Goal: Navigation & Orientation: Find specific page/section

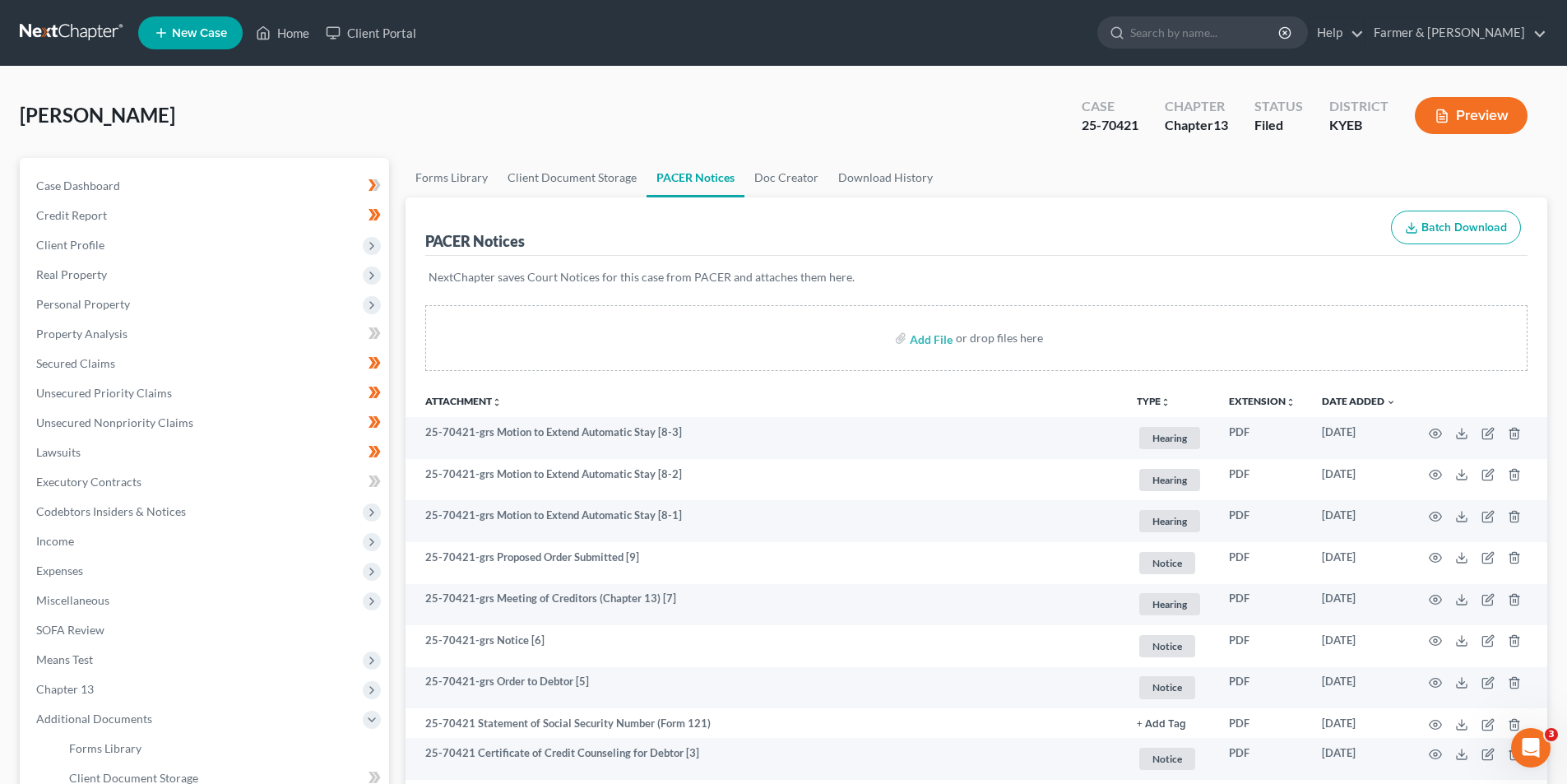
click at [75, 27] on link at bounding box center [73, 33] width 105 height 29
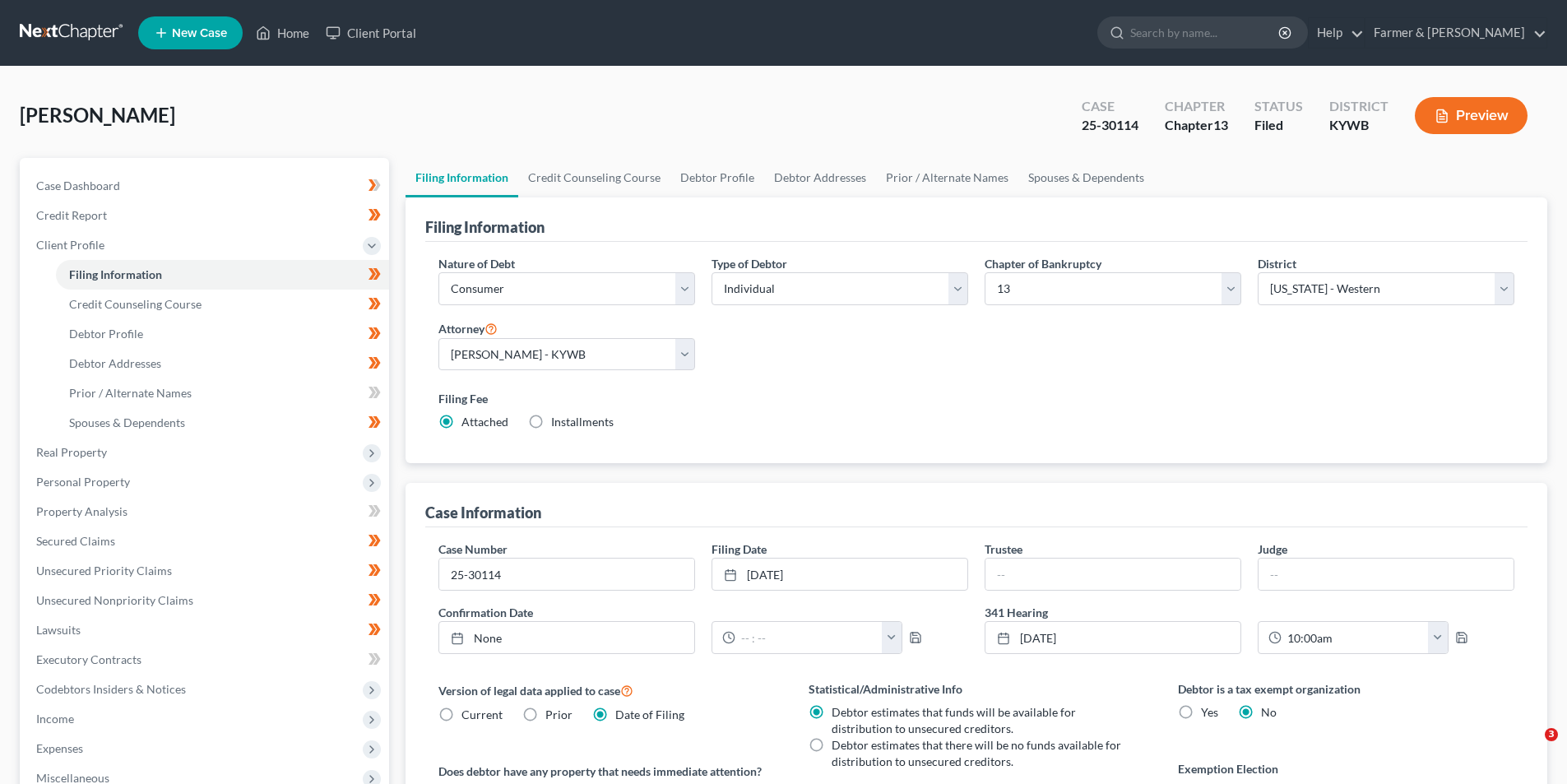
select select "1"
select select "0"
select select "3"
select select "33"
select select "0"
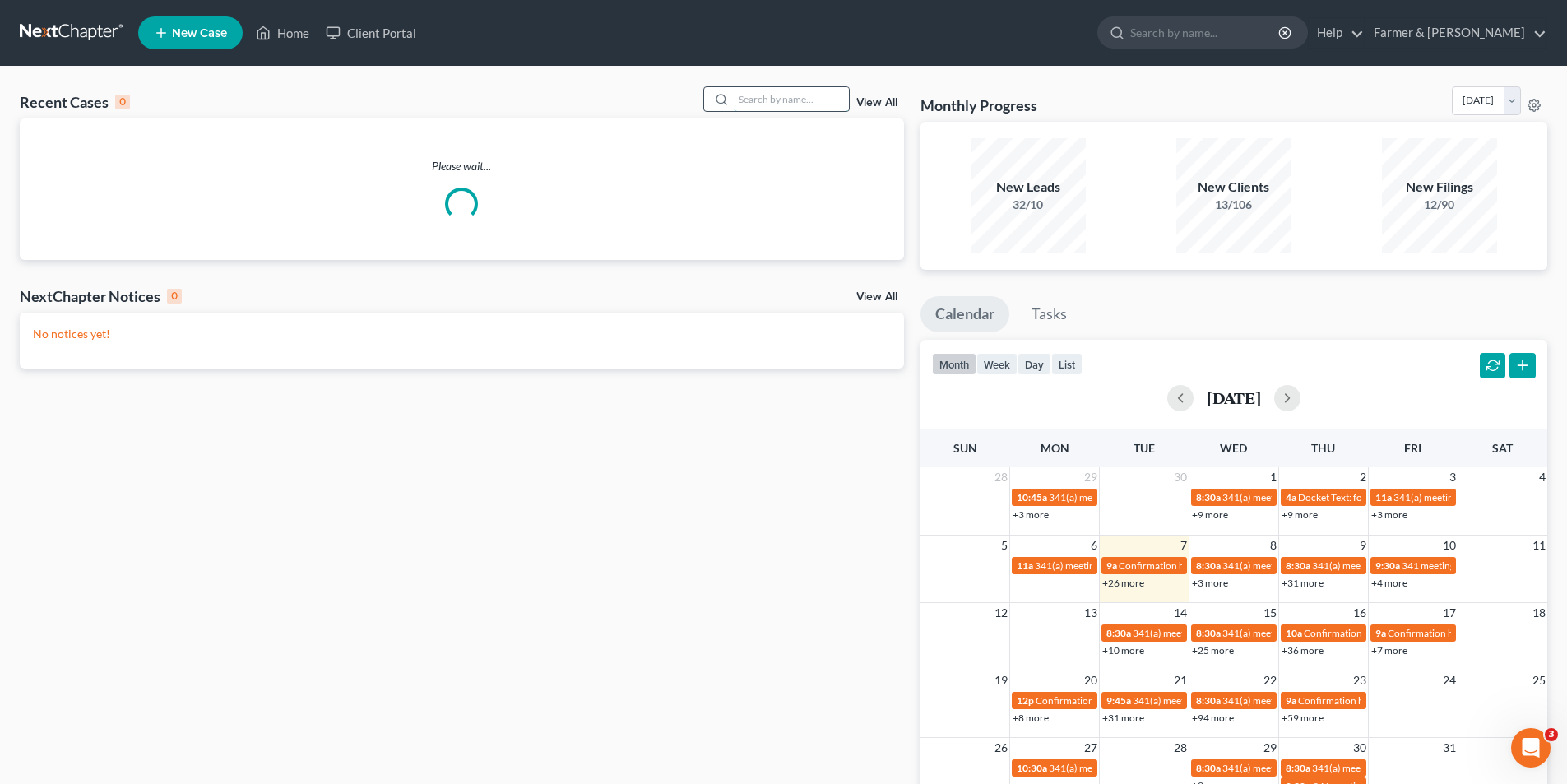
click at [758, 97] on input "search" at bounding box center [792, 99] width 115 height 24
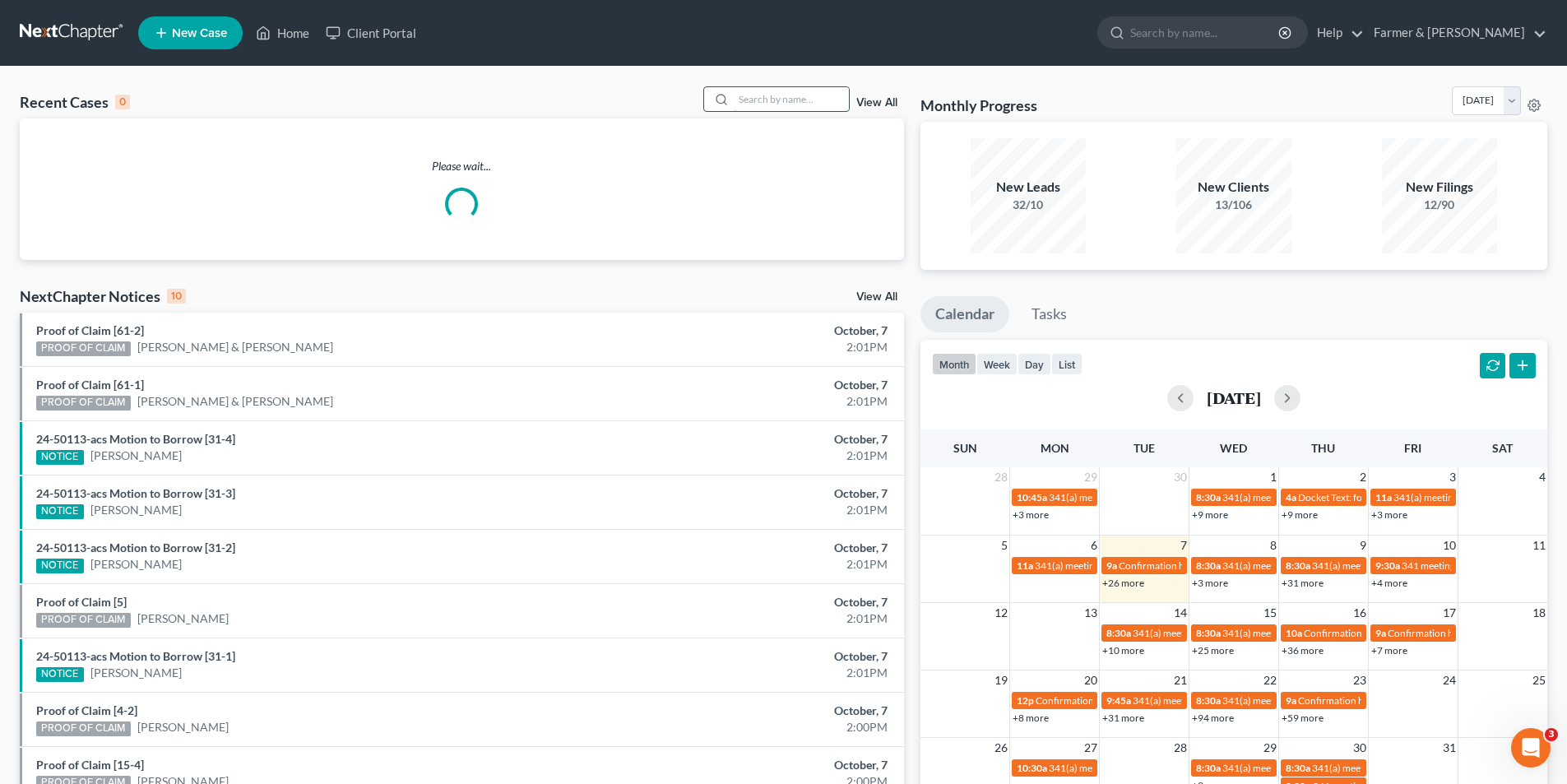
paste input "Deborah Lee"
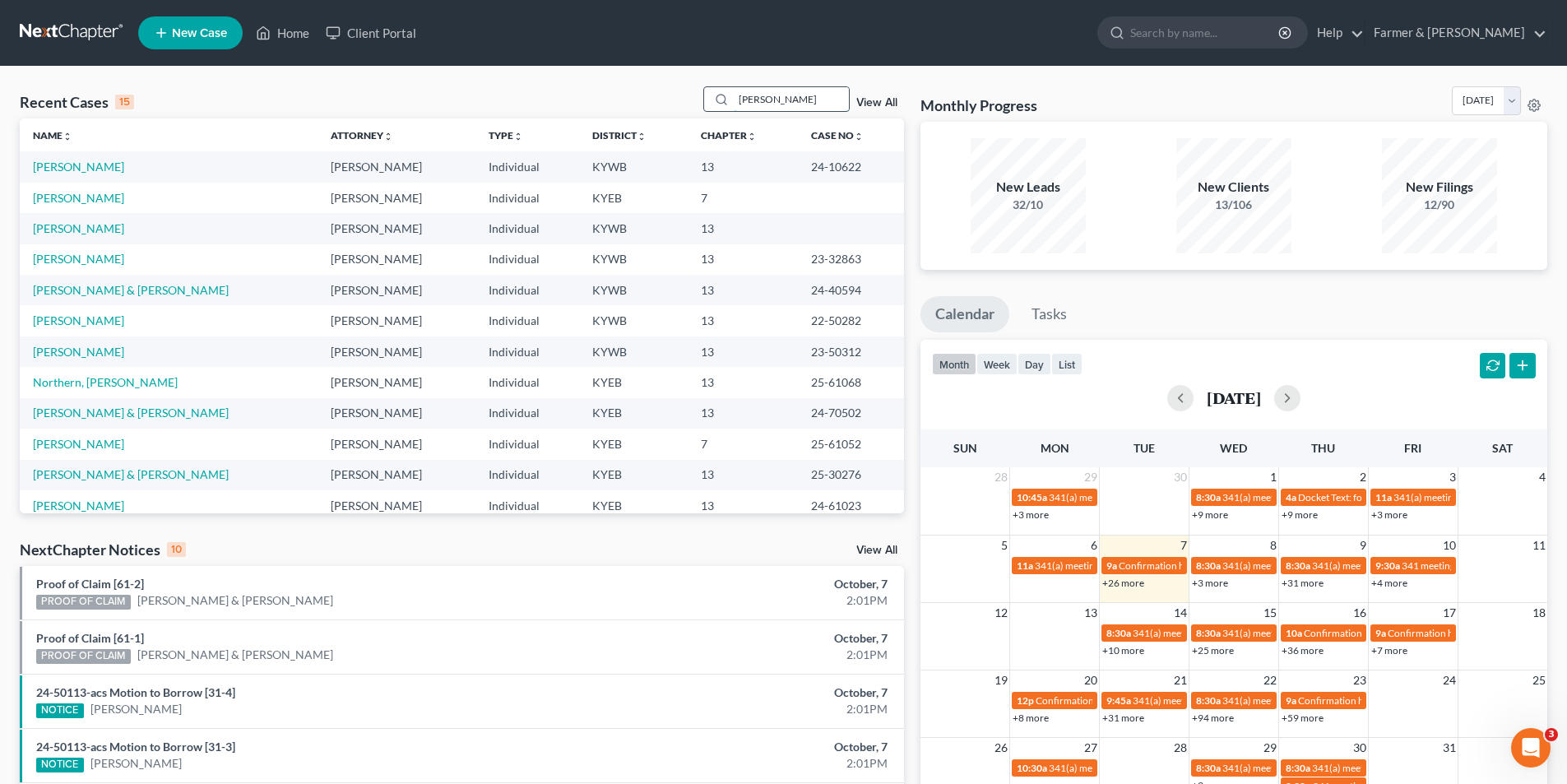
click at [804, 101] on input "Deborah Lee" at bounding box center [792, 99] width 115 height 24
type input "Deborah Lee"
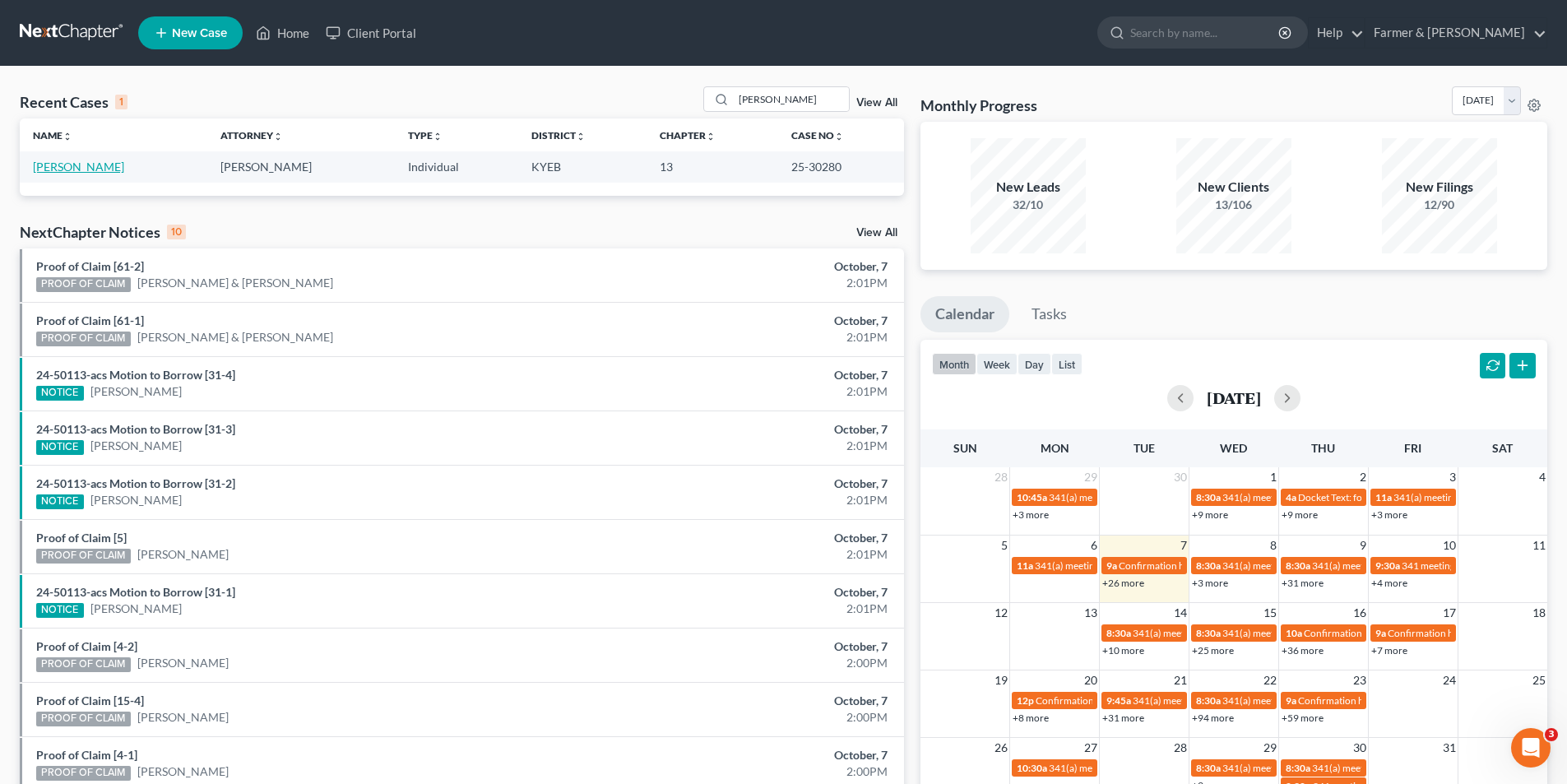
click at [84, 161] on link "[PERSON_NAME]" at bounding box center [78, 166] width 91 height 14
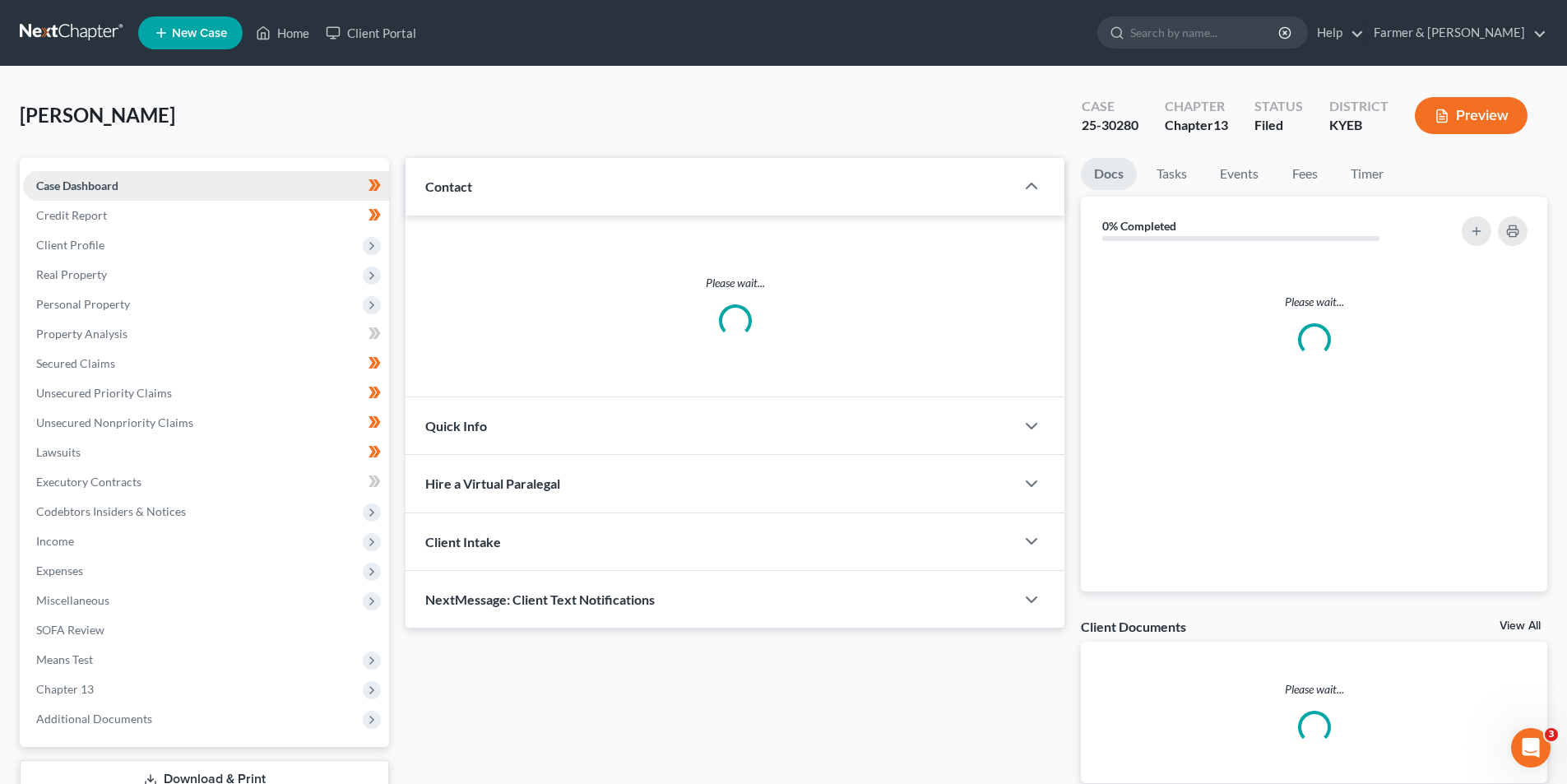
click at [66, 176] on link "Case Dashboard" at bounding box center [207, 186] width 366 height 29
drag, startPoint x: 66, startPoint y: 176, endPoint x: 433, endPoint y: 123, distance: 370.8
click at [429, 127] on div "Lee, Deborah Upgraded Case 25-30280 Chapter Chapter 13 Status Filed District KY…" at bounding box center [784, 470] width 1528 height 768
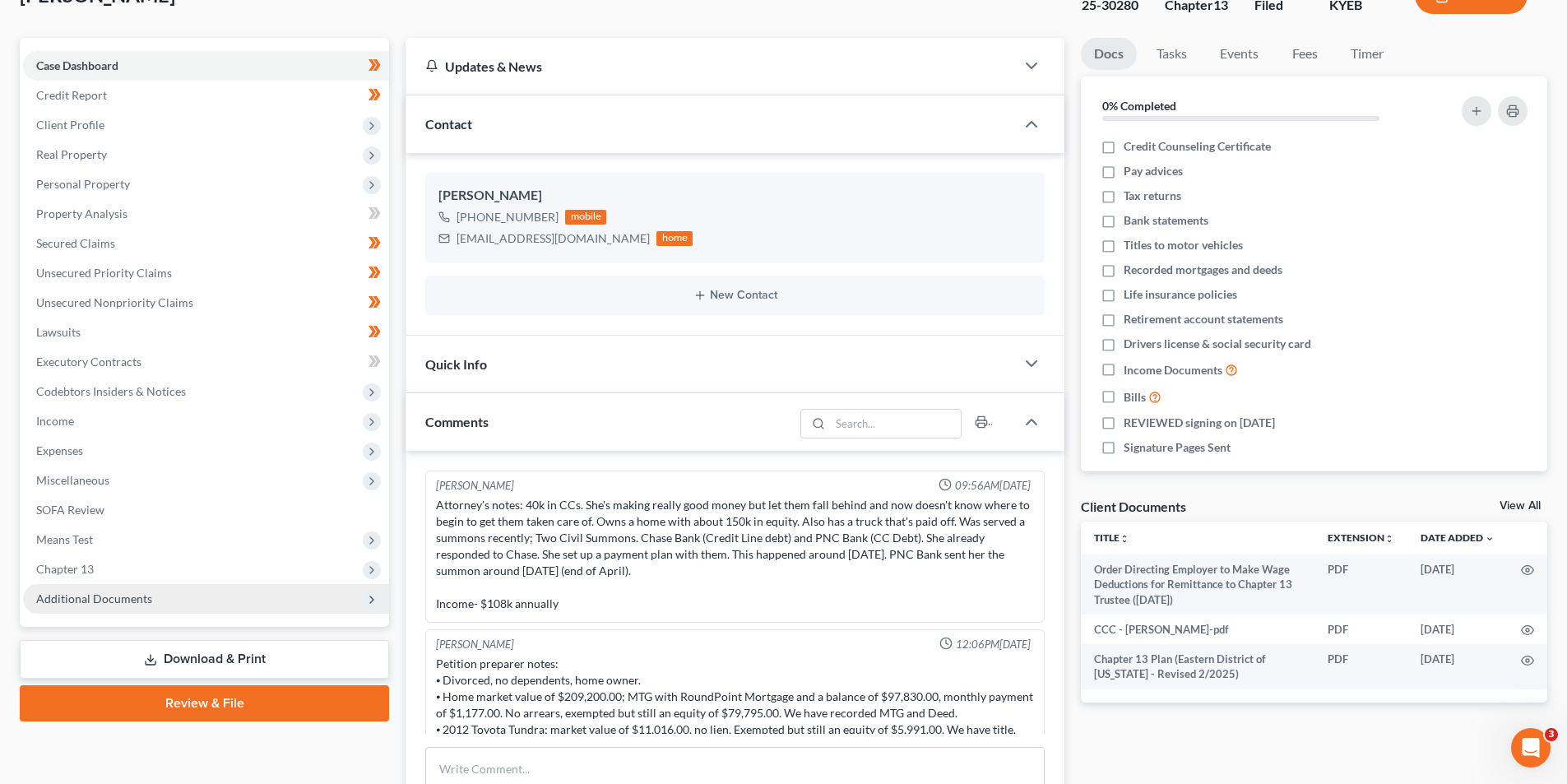
scroll to position [288, 0]
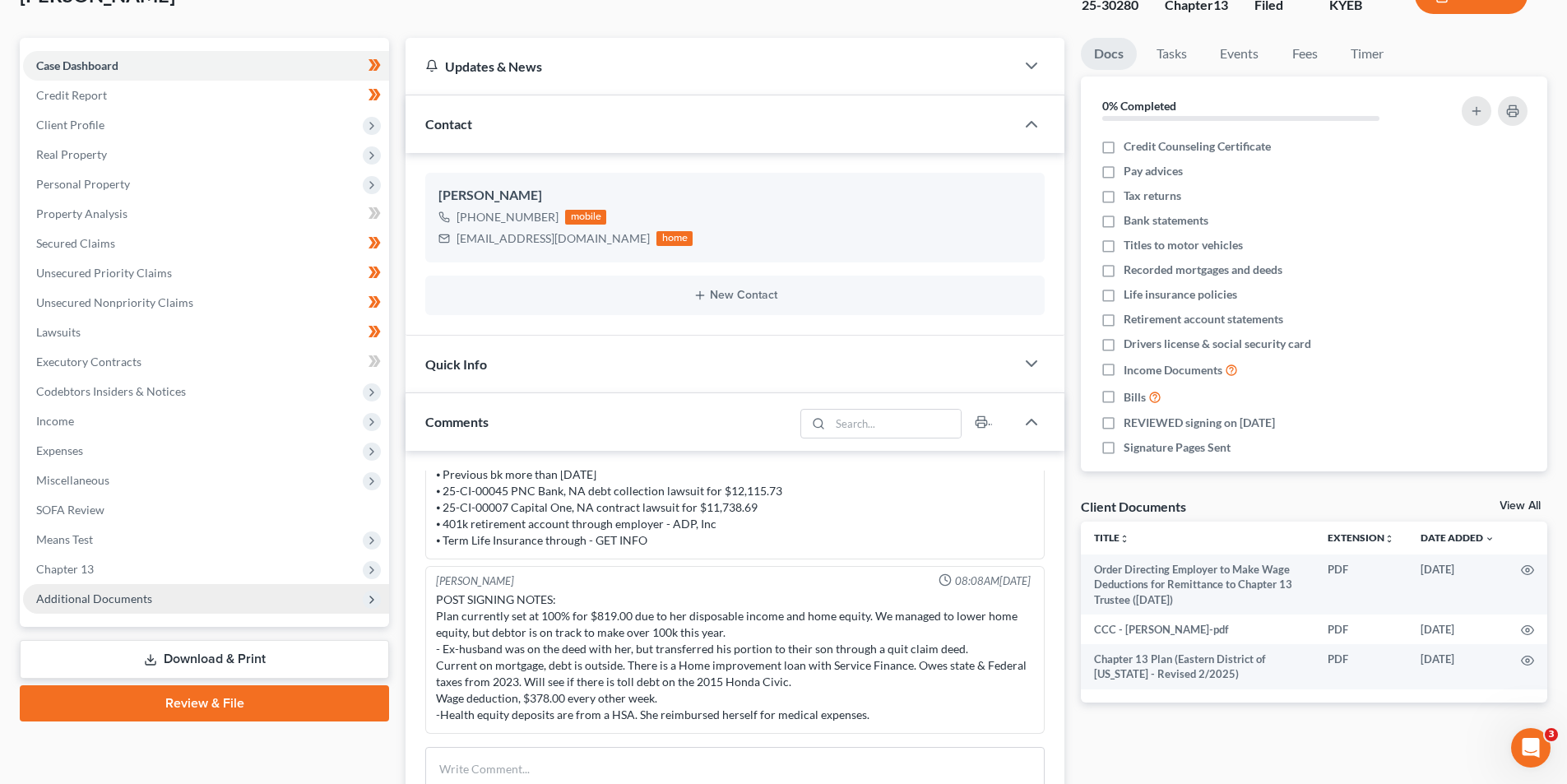
click at [102, 597] on span "Additional Documents" at bounding box center [94, 598] width 116 height 14
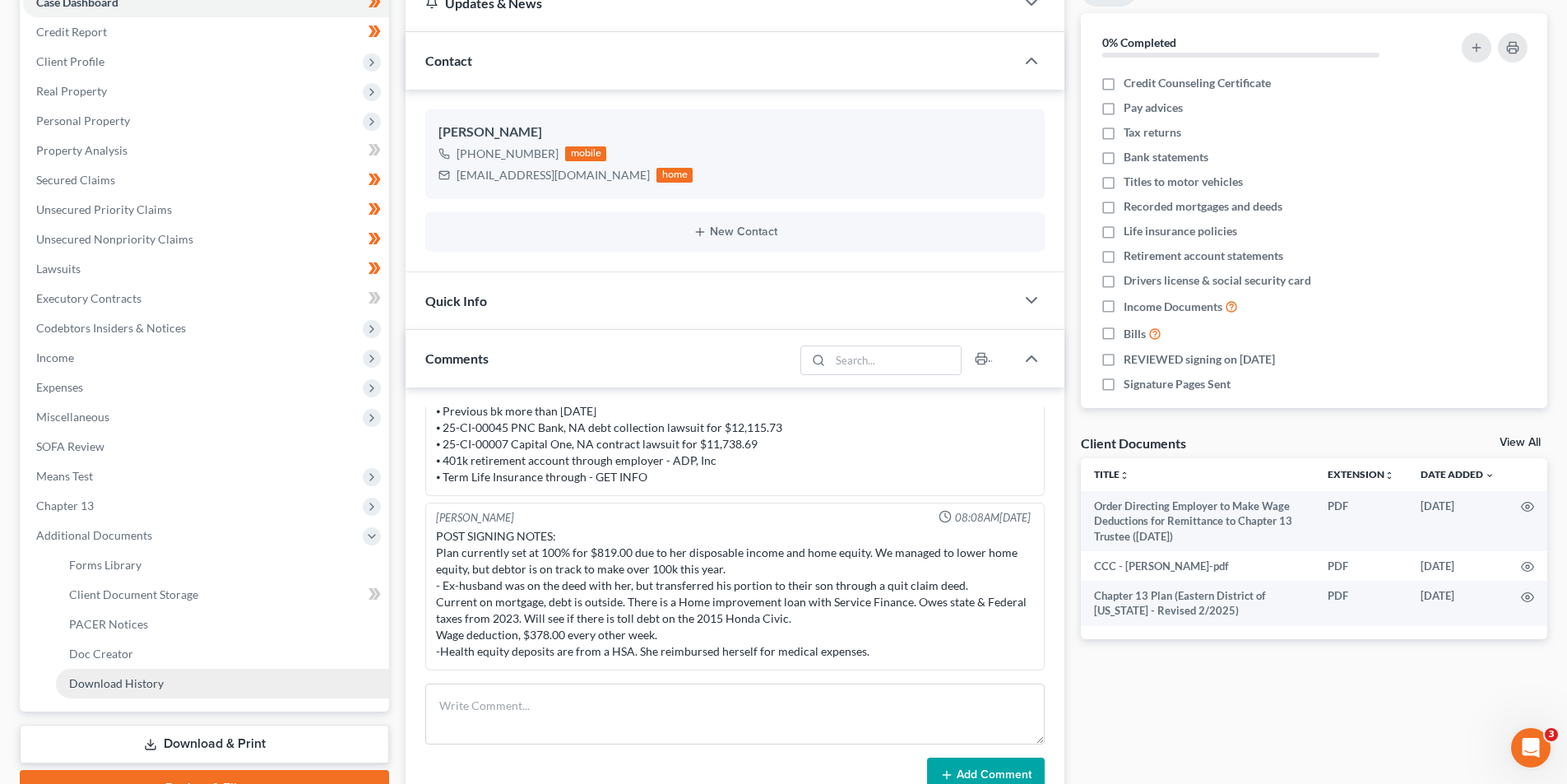
scroll to position [202, 0]
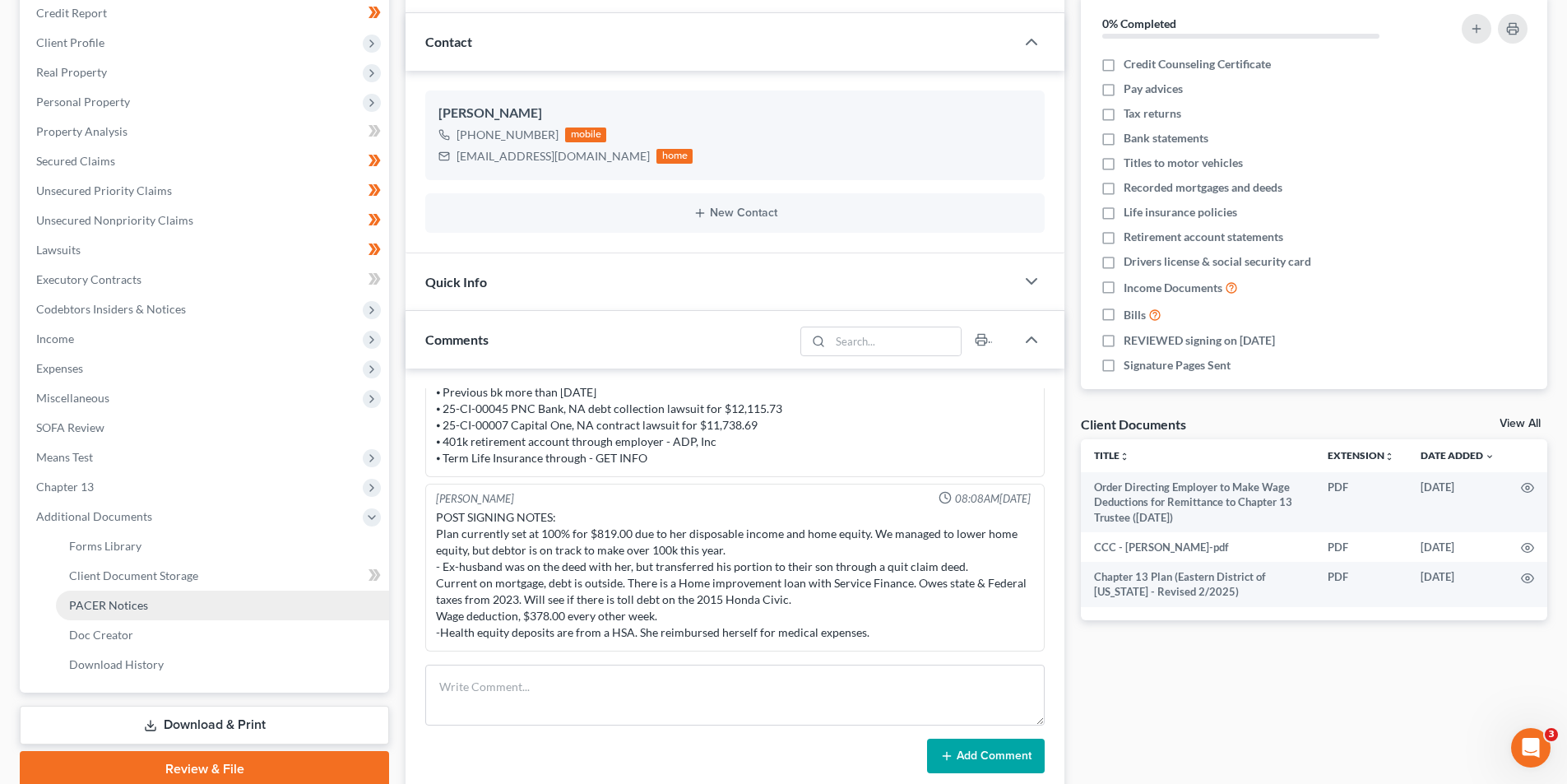
click at [135, 613] on link "PACER Notices" at bounding box center [222, 604] width 333 height 29
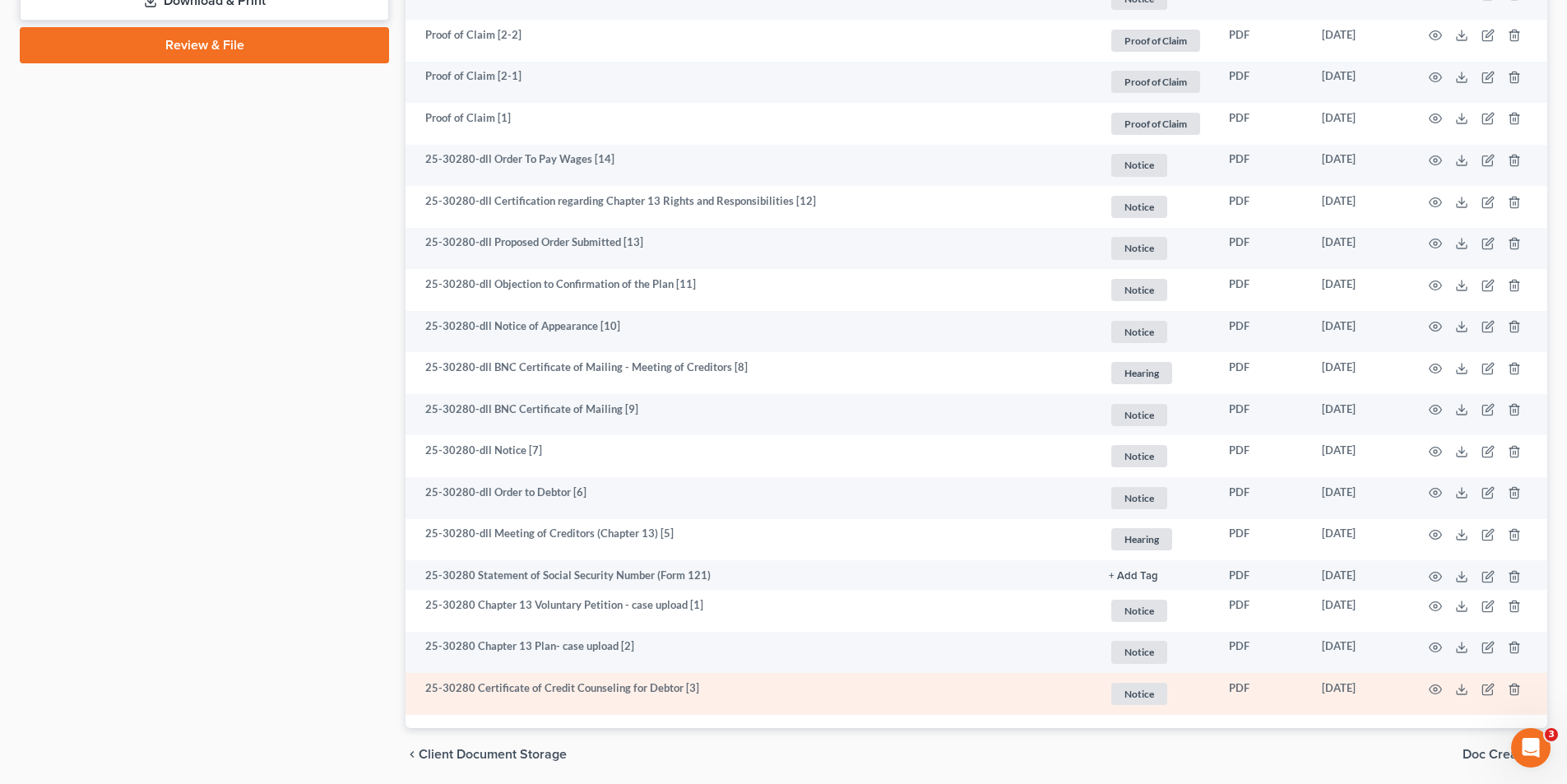
scroll to position [985, 0]
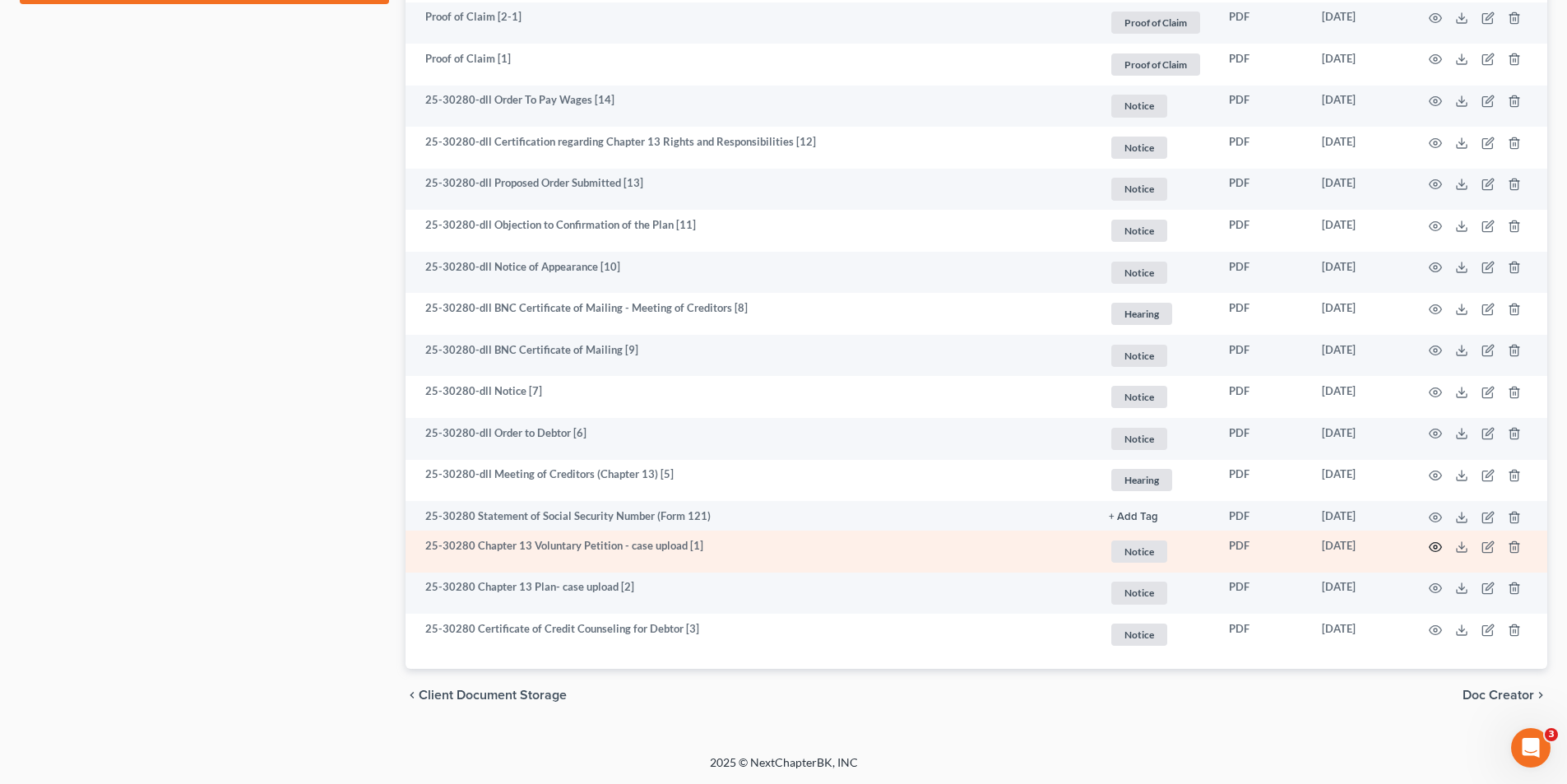
click at [1439, 547] on icon "button" at bounding box center [1436, 547] width 13 height 13
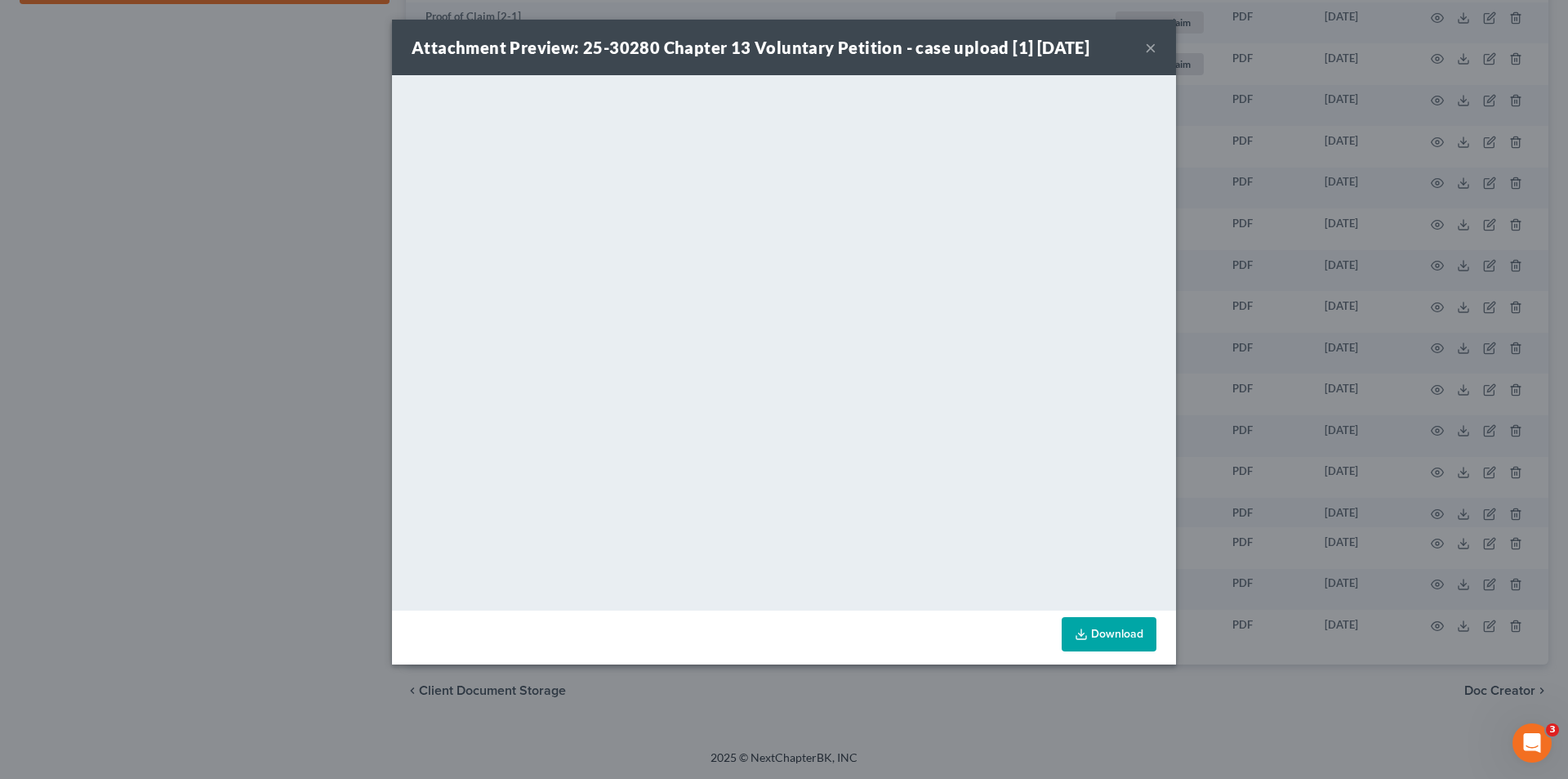
drag, startPoint x: 1152, startPoint y: 54, endPoint x: 784, endPoint y: 1, distance: 371.8
click at [1152, 54] on button "×" at bounding box center [1150, 47] width 12 height 20
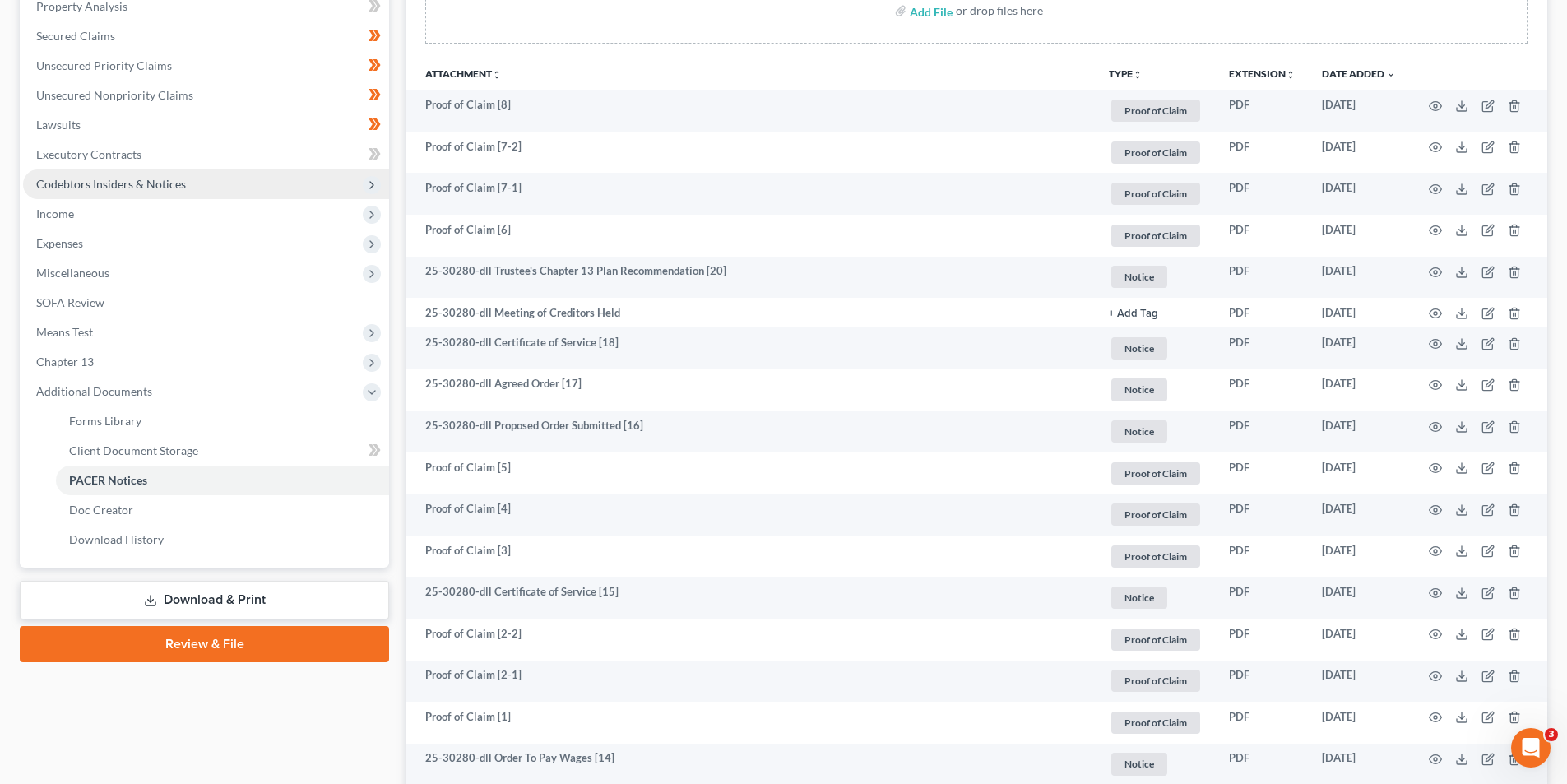
scroll to position [0, 0]
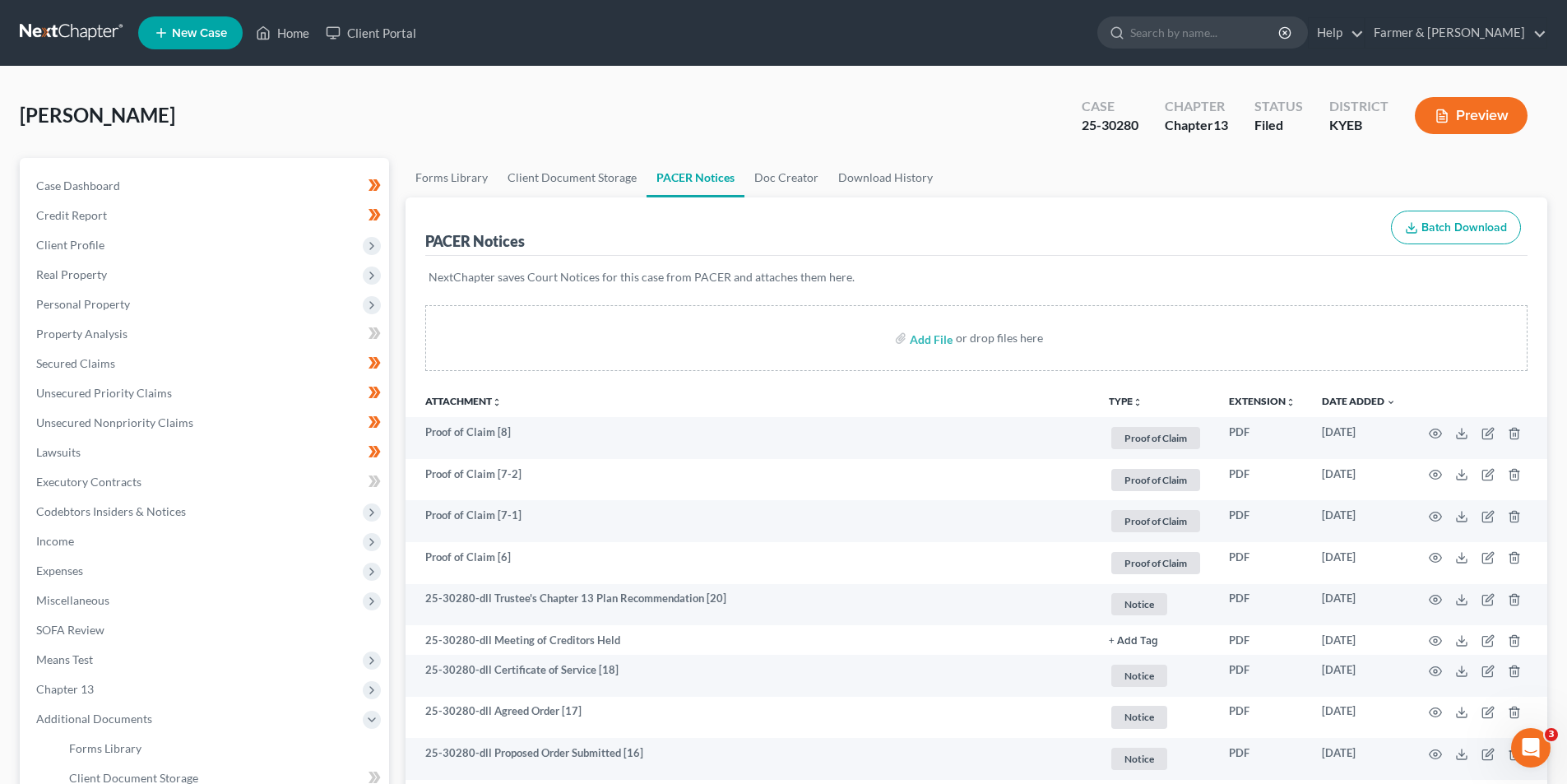
click at [70, 30] on link at bounding box center [73, 33] width 105 height 29
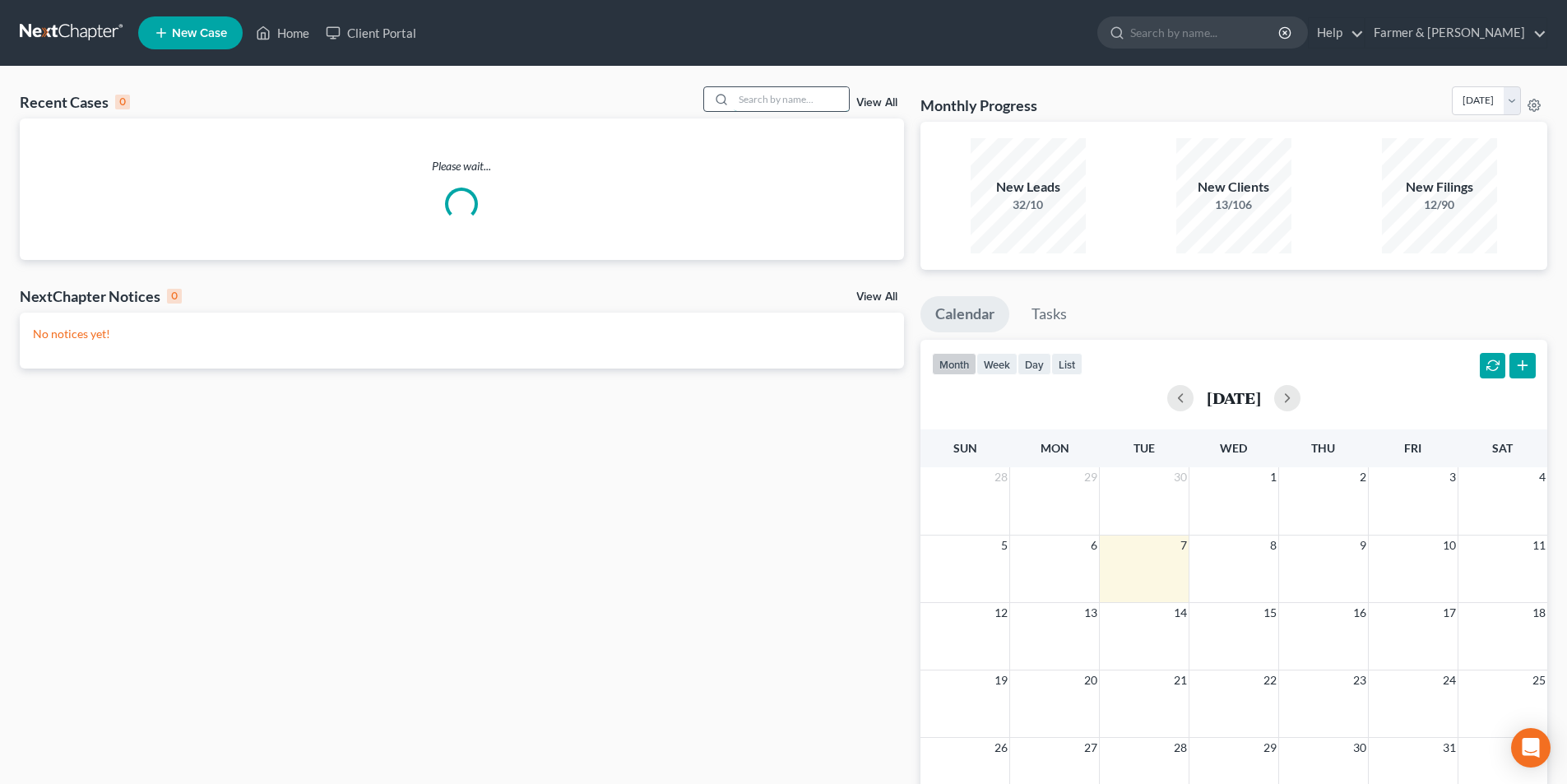
click at [779, 98] on input "search" at bounding box center [792, 99] width 115 height 24
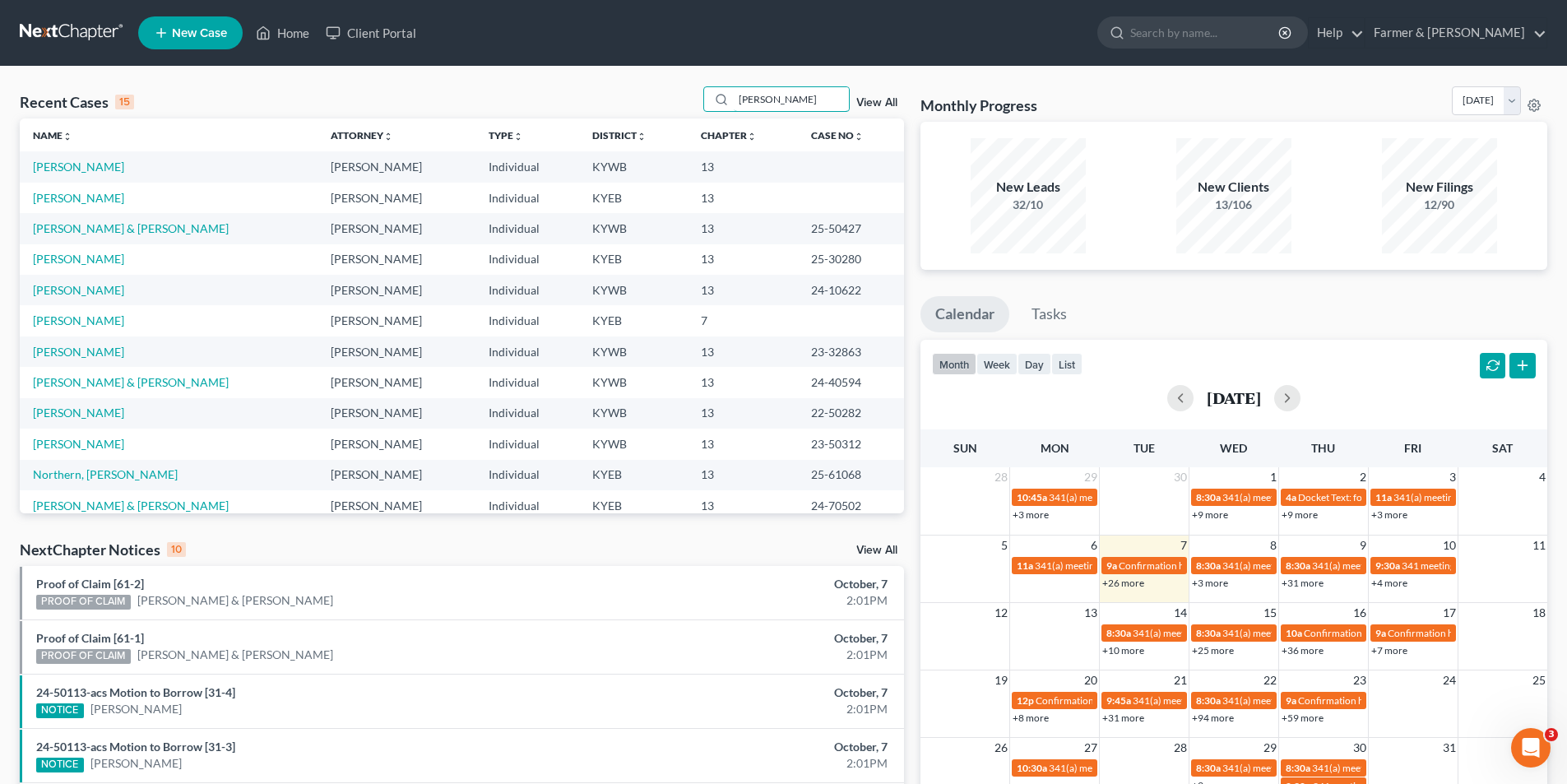
type input "[PERSON_NAME]"
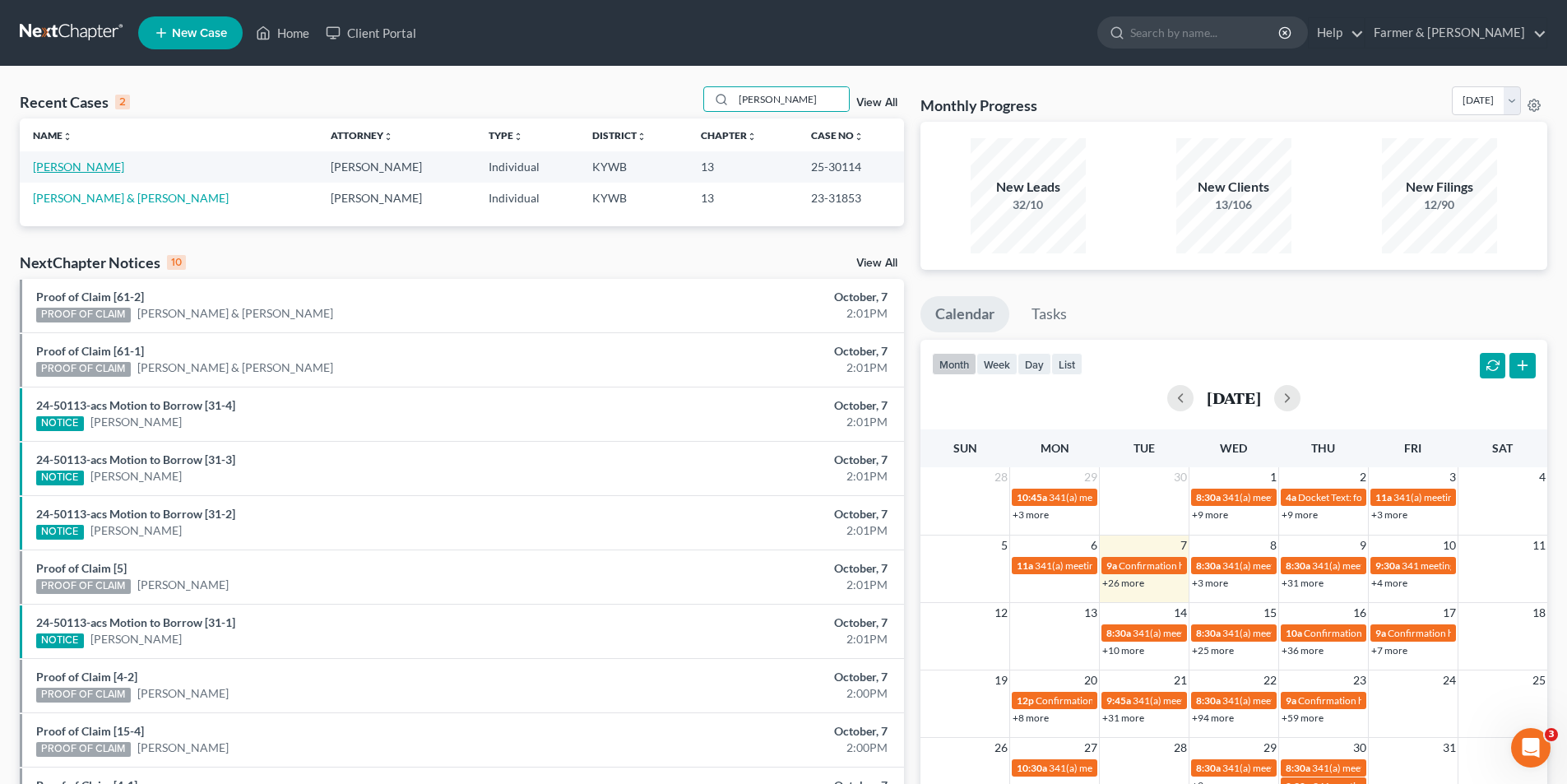
click at [81, 173] on link "[PERSON_NAME]" at bounding box center [78, 166] width 91 height 14
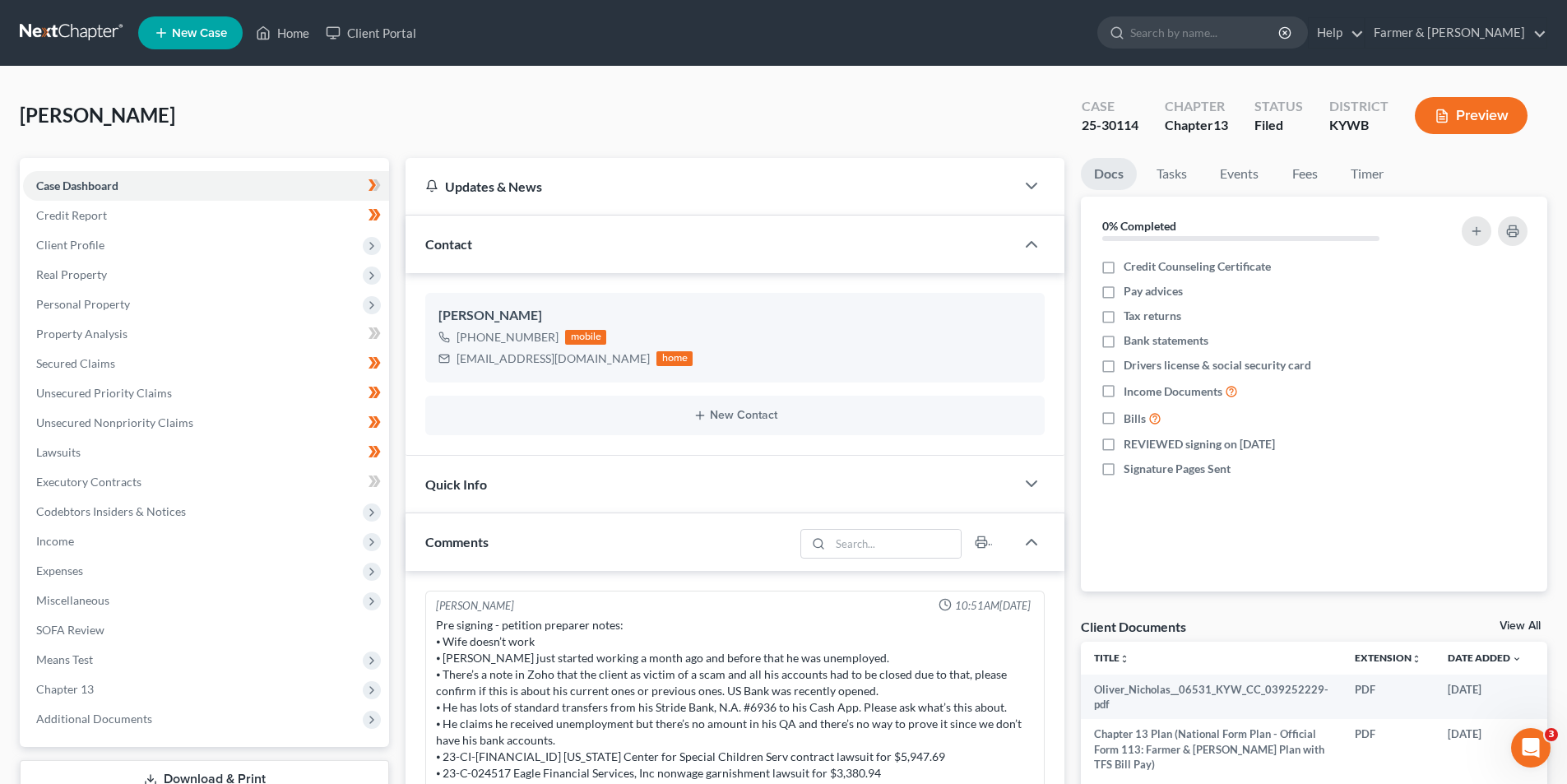
scroll to position [228, 0]
